Goal: Information Seeking & Learning: Check status

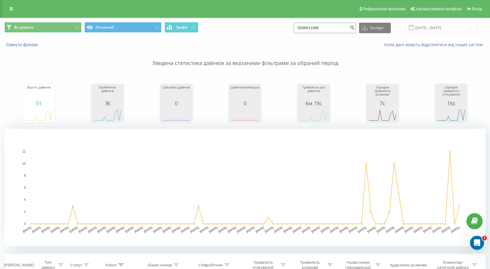
drag, startPoint x: 324, startPoint y: 27, endPoint x: 164, endPoint y: 29, distance: 159.6
click at [164, 29] on div "Всі дзвінки Основний Графік 0936011986 Експорт .csv .xls .xlsx [DATE] - [DATE]" at bounding box center [244, 27] width 481 height 11
paste input "380686198182"
type input "380686198182"
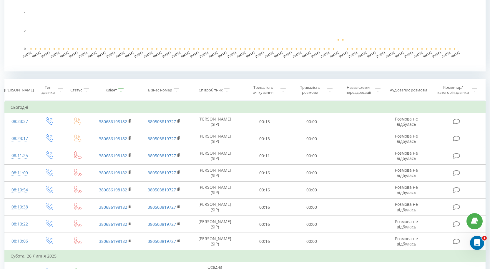
scroll to position [177, 0]
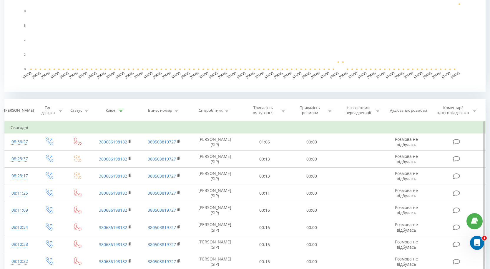
scroll to position [177, 0]
